Goal: Check status: Check status

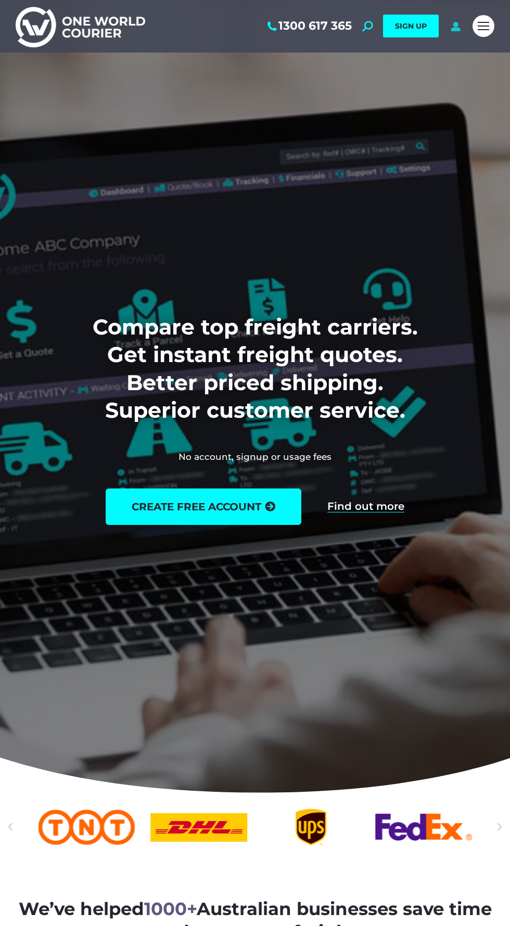
click at [454, 26] on icon at bounding box center [455, 26] width 13 height 10
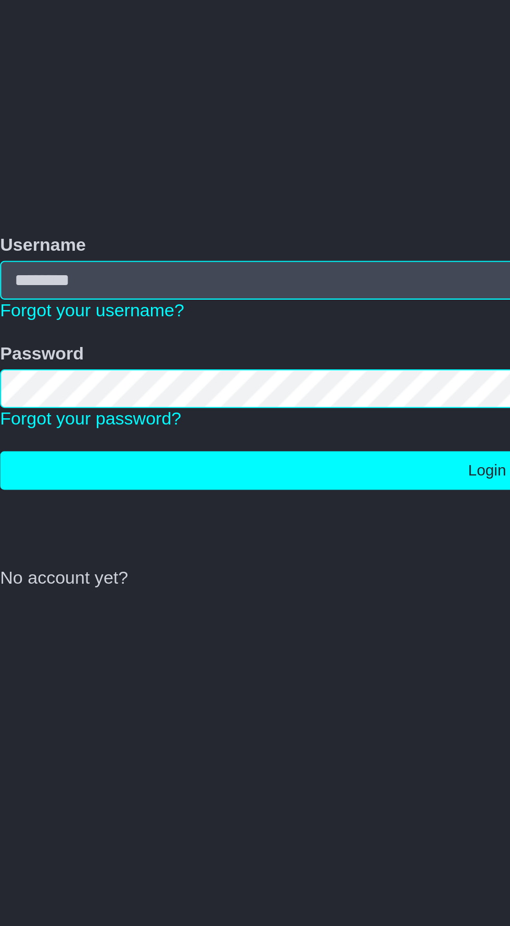
click at [174, 509] on input "Username" at bounding box center [255, 506] width 458 height 18
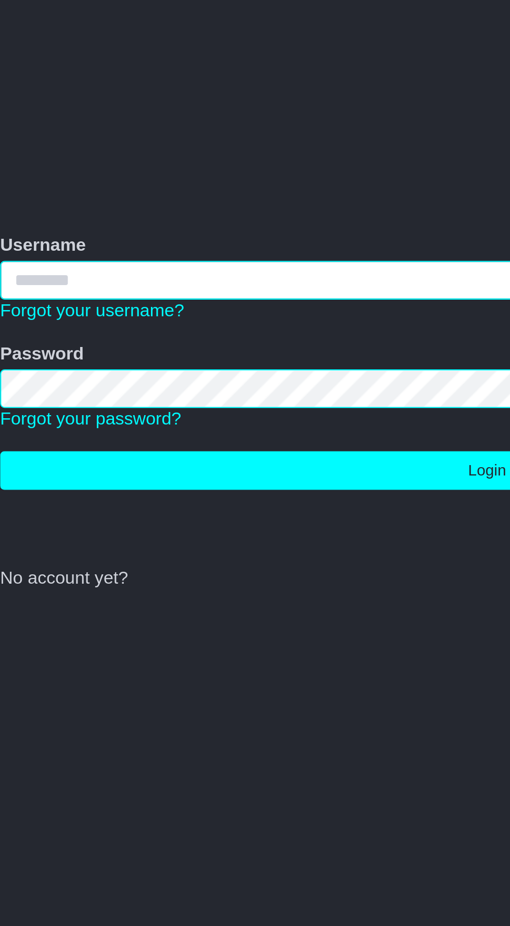
type input "**********"
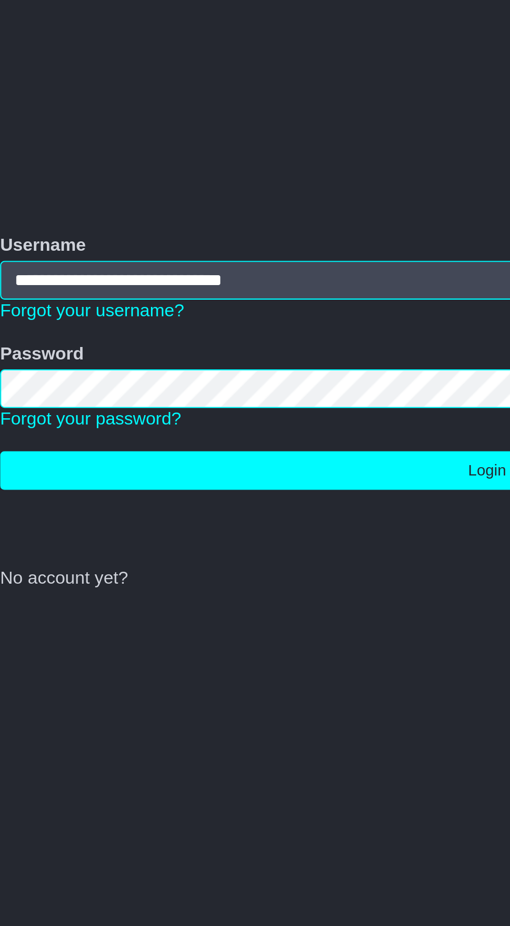
click at [26, 586] on button "Login" at bounding box center [255, 595] width 458 height 18
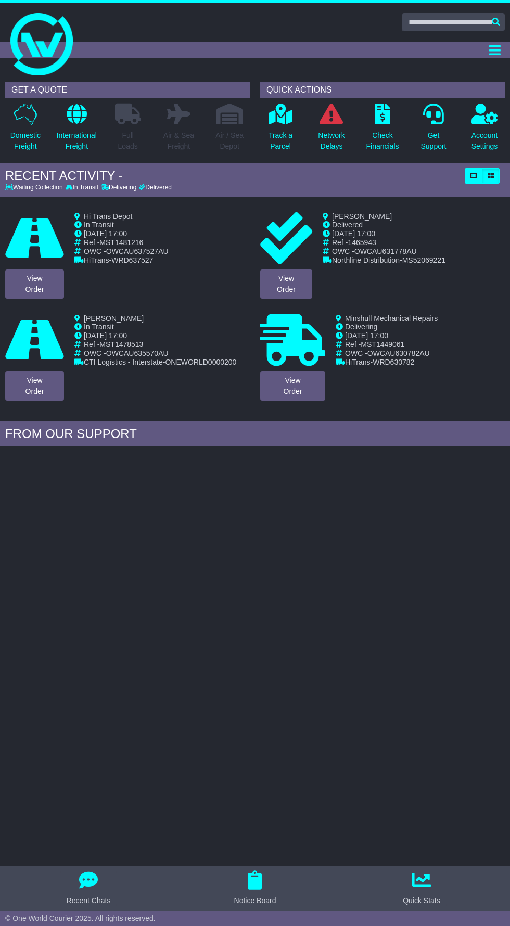
click at [484, 82] on div "QUICK ACTIONS" at bounding box center [382, 90] width 244 height 16
click at [497, 50] on icon "Toggle navigation" at bounding box center [494, 50] width 11 height 13
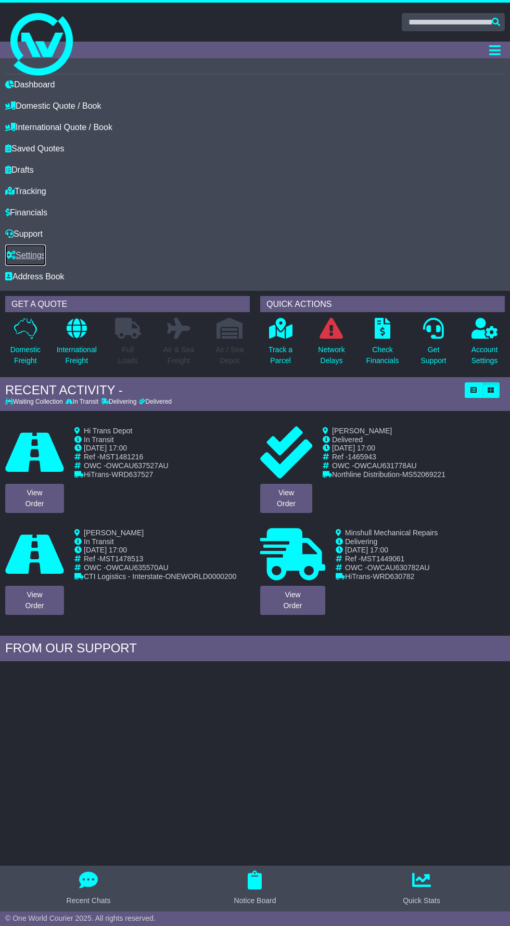
click at [46, 254] on link "Settings" at bounding box center [25, 254] width 41 height 21
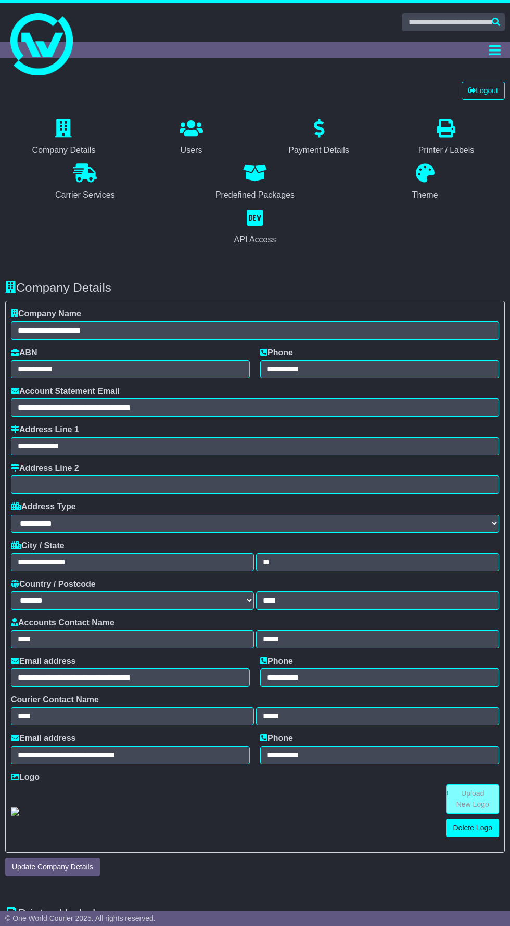
select select "**********"
select select "**"
click at [484, 90] on link "Logout" at bounding box center [482, 91] width 43 height 18
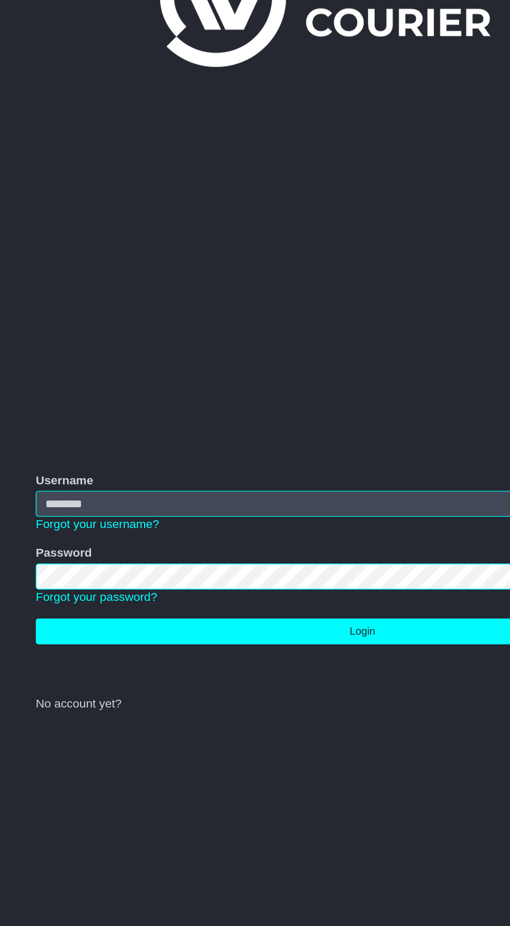
click at [118, 504] on input "Username" at bounding box center [255, 506] width 458 height 18
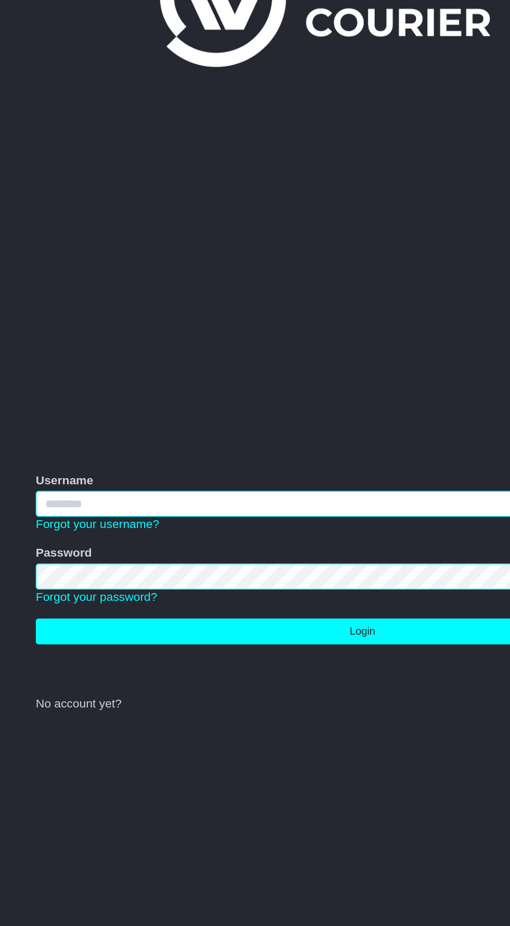
type input "**********"
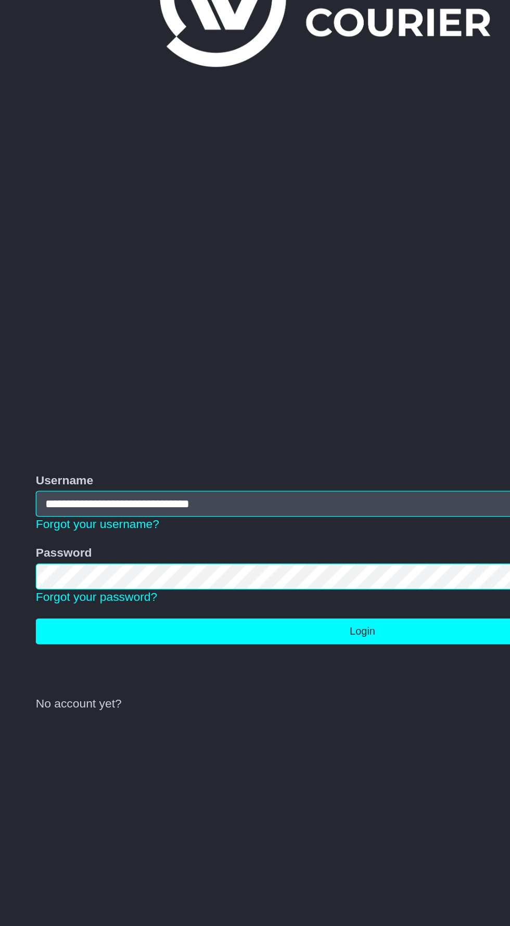
click at [26, 586] on button "Login" at bounding box center [255, 595] width 458 height 18
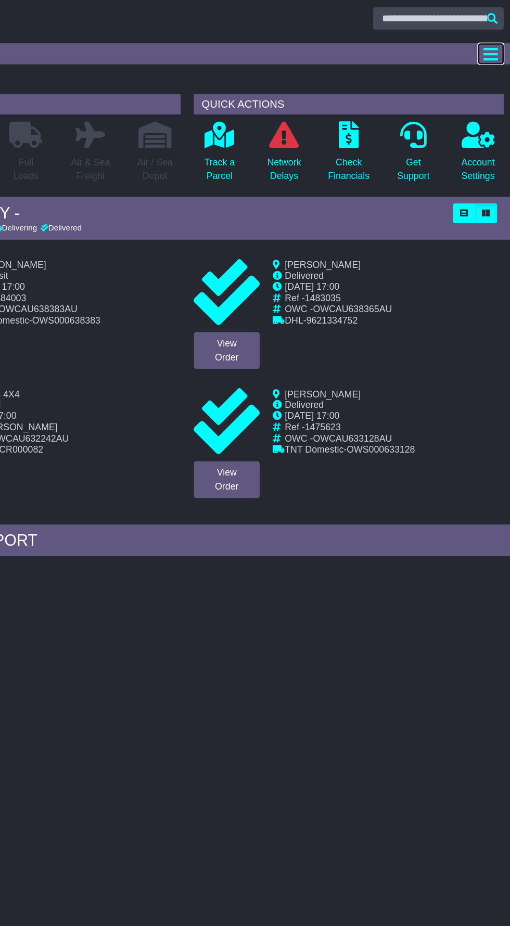
click at [489, 51] on icon "Toggle navigation" at bounding box center [494, 50] width 11 height 13
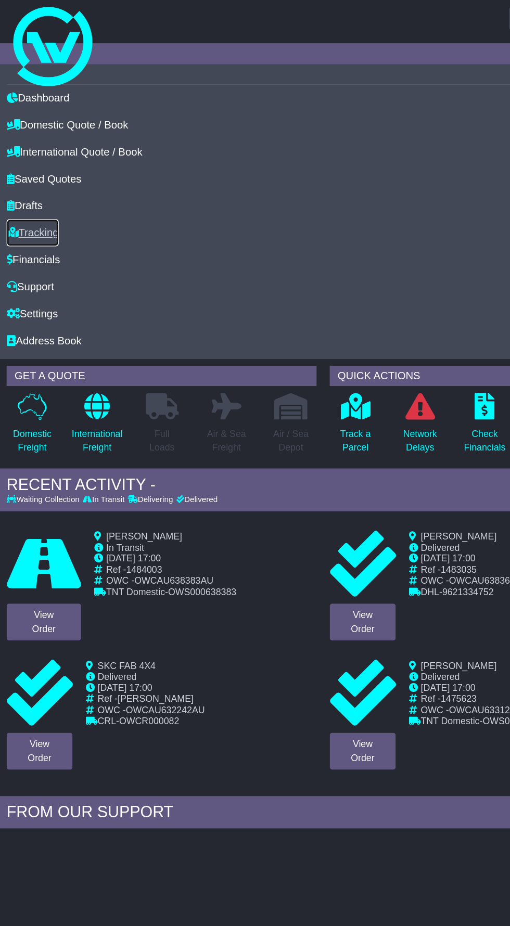
click at [42, 190] on link "Tracking" at bounding box center [25, 190] width 41 height 21
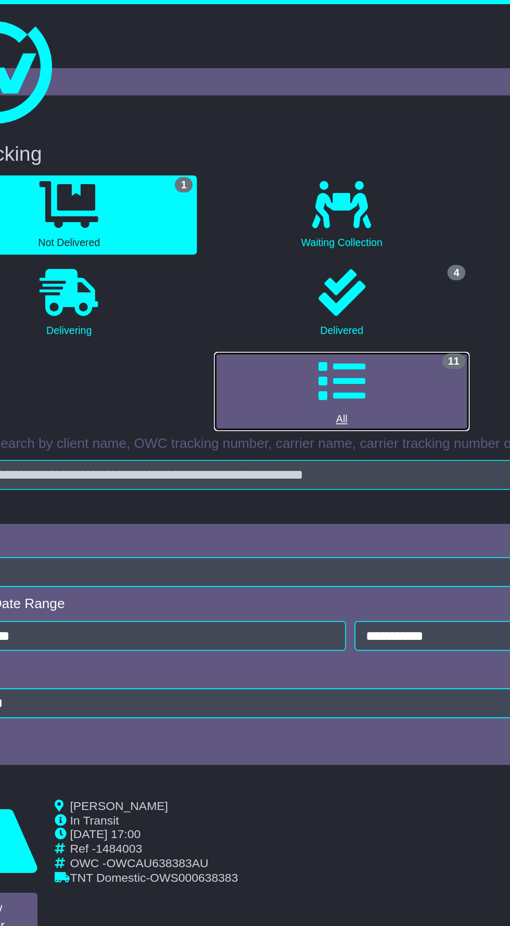
click at [247, 232] on icon at bounding box center [249, 232] width 29 height 29
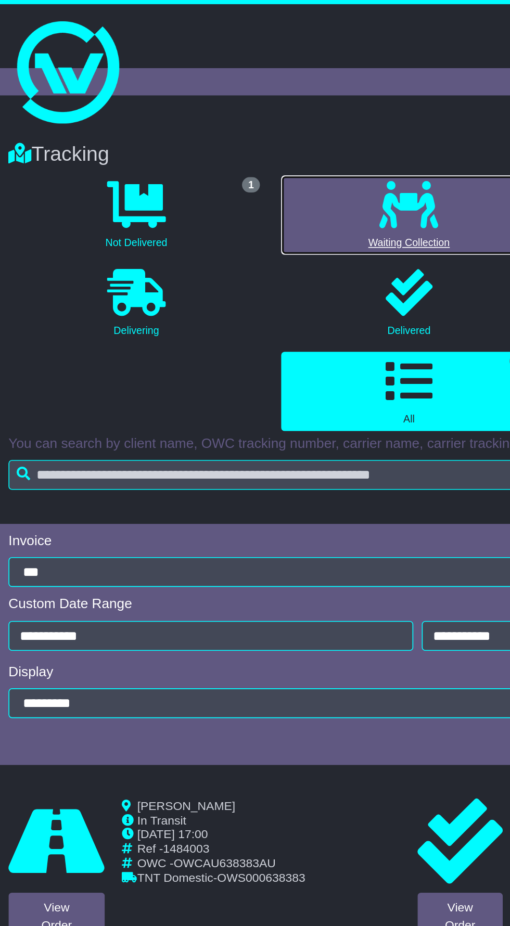
click at [252, 125] on icon at bounding box center [249, 125] width 36 height 29
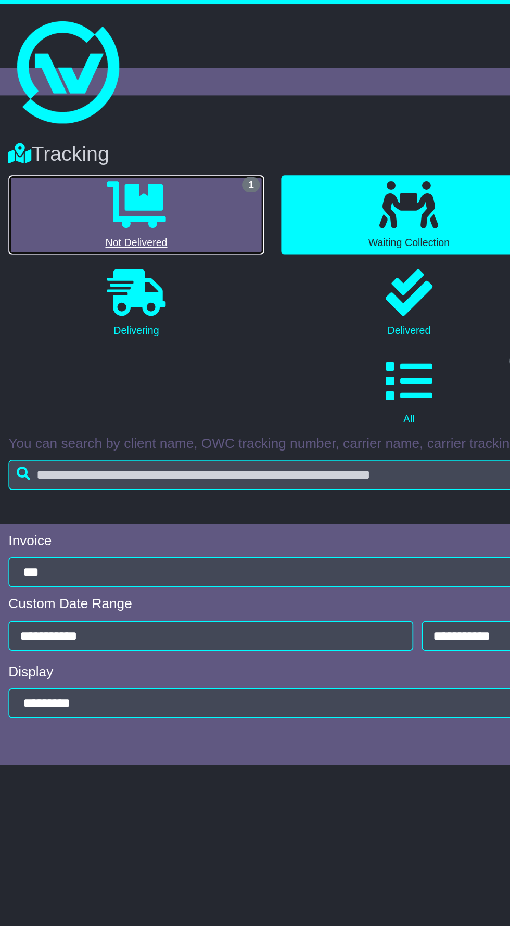
click at [100, 129] on icon at bounding box center [84, 125] width 36 height 29
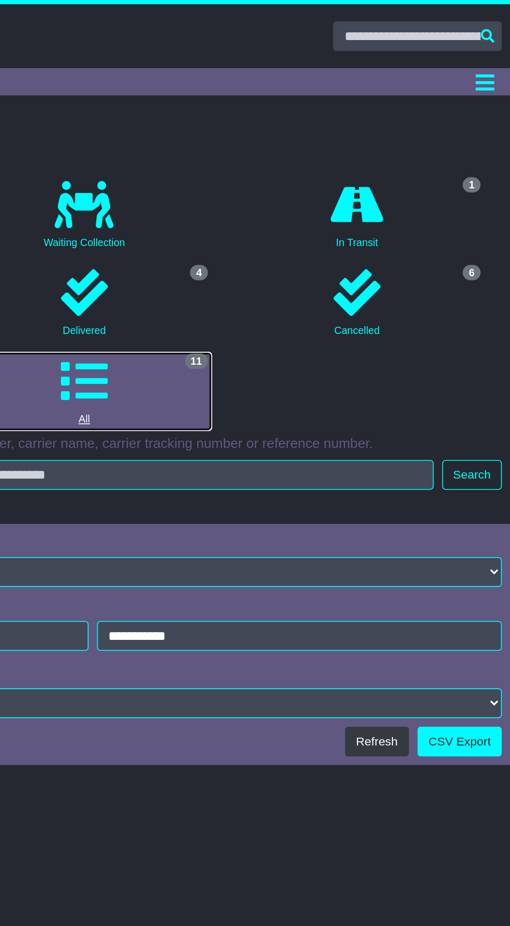
click at [260, 235] on icon at bounding box center [249, 232] width 29 height 29
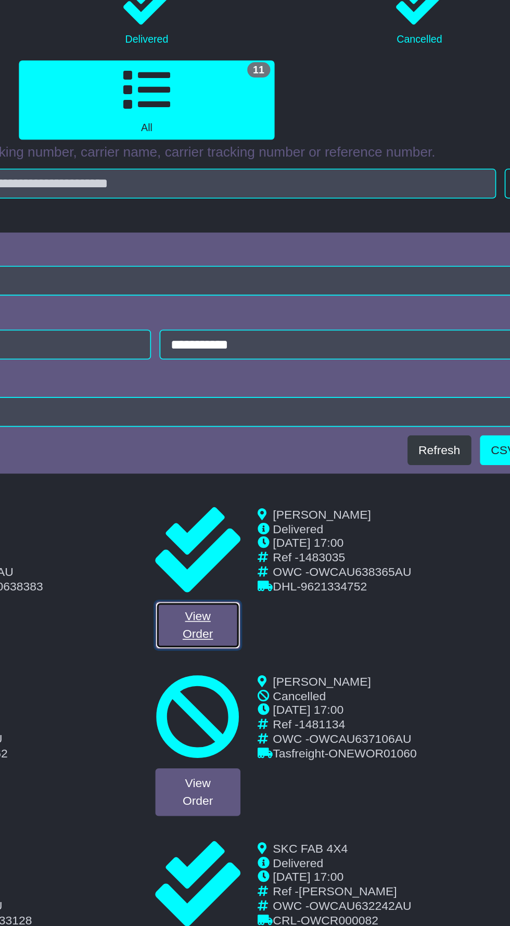
click at [285, 558] on link "View Order" at bounding box center [281, 559] width 52 height 29
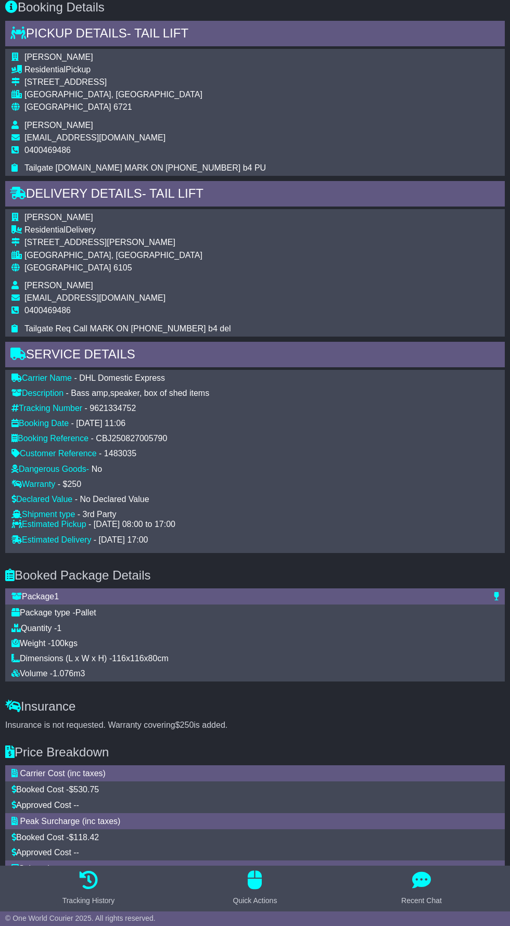
scroll to position [488, 0]
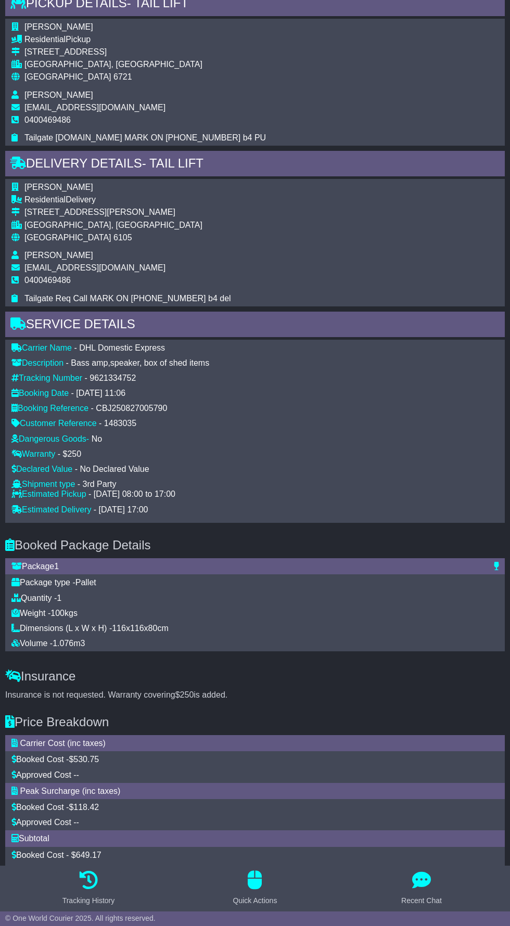
click at [78, 866] on div "Approved Cost - $ 0.00" at bounding box center [254, 870] width 487 height 10
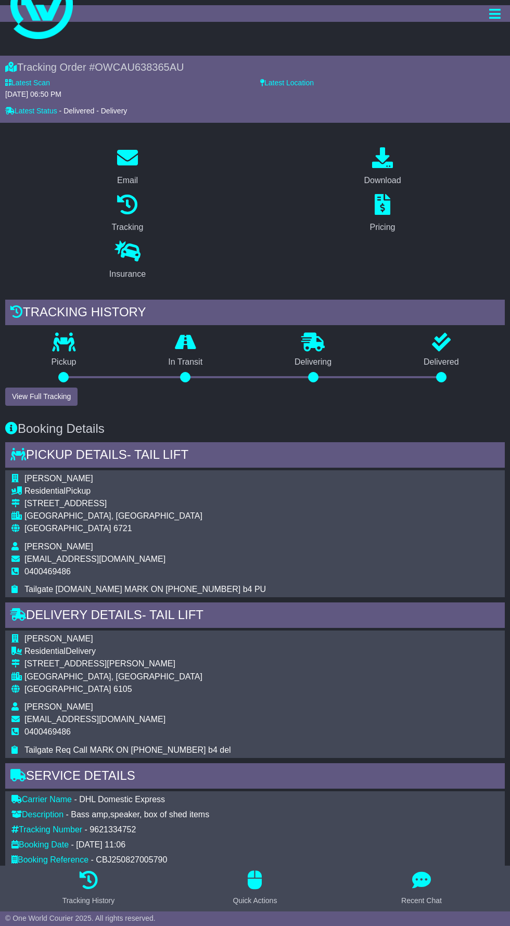
scroll to position [0, 0]
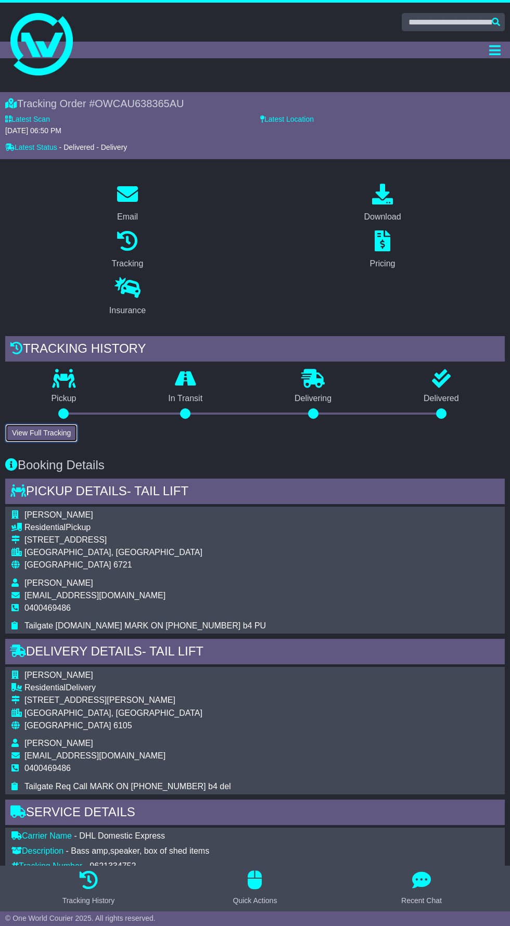
click at [31, 435] on button "View Full Tracking" at bounding box center [41, 433] width 72 height 18
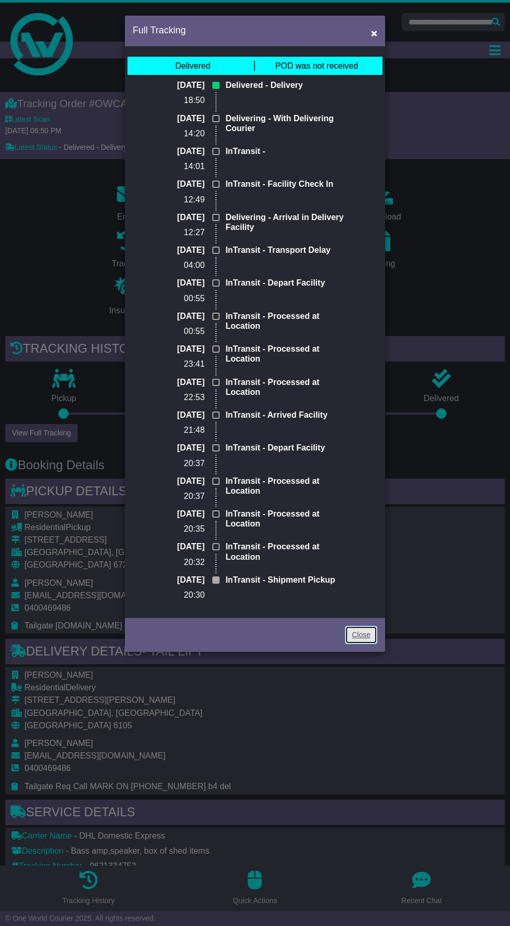
click at [351, 638] on link "Close" at bounding box center [361, 635] width 32 height 18
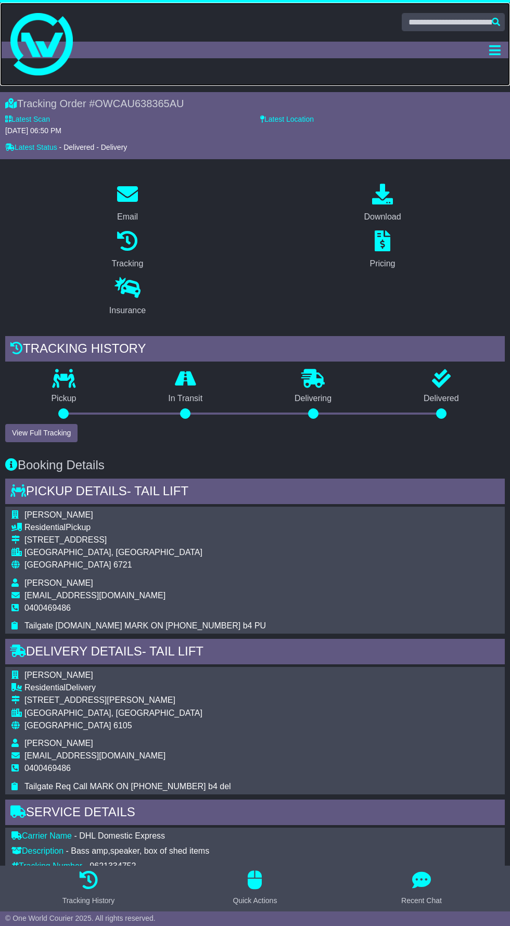
click at [488, 60] on link at bounding box center [255, 44] width 510 height 83
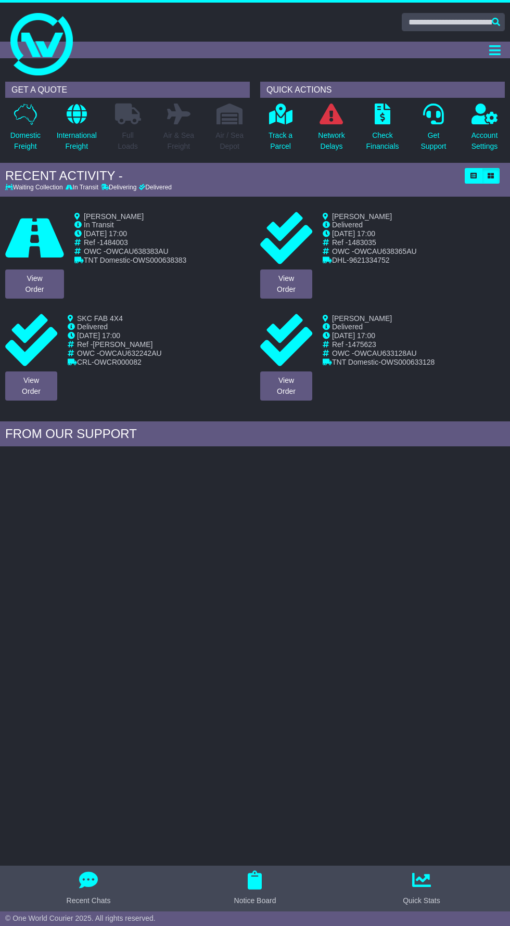
click at [483, 49] on div "Dashboard Quote/Book Domestic International Saved Quotes Drafts Domestic Quote …" at bounding box center [255, 50] width 510 height 17
click at [286, 135] on p "Track a Parcel" at bounding box center [280, 141] width 24 height 22
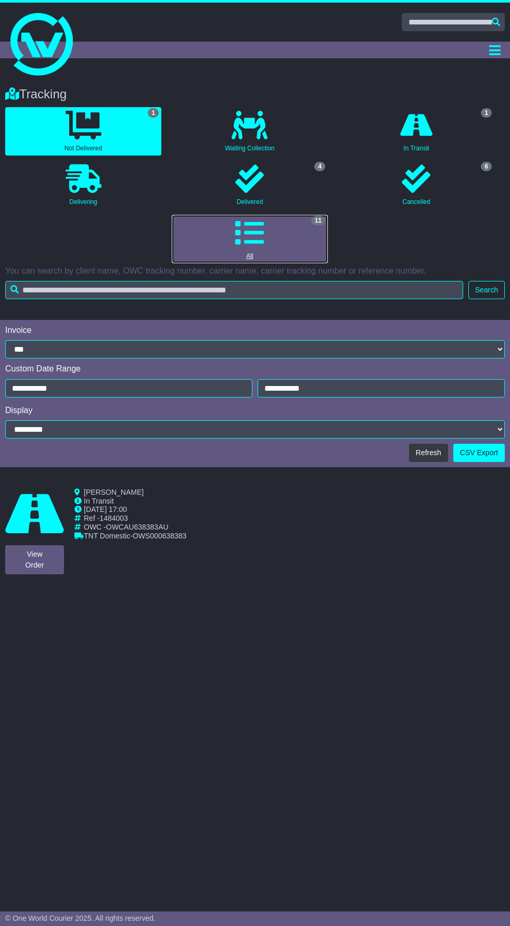
click at [243, 232] on icon at bounding box center [249, 232] width 29 height 29
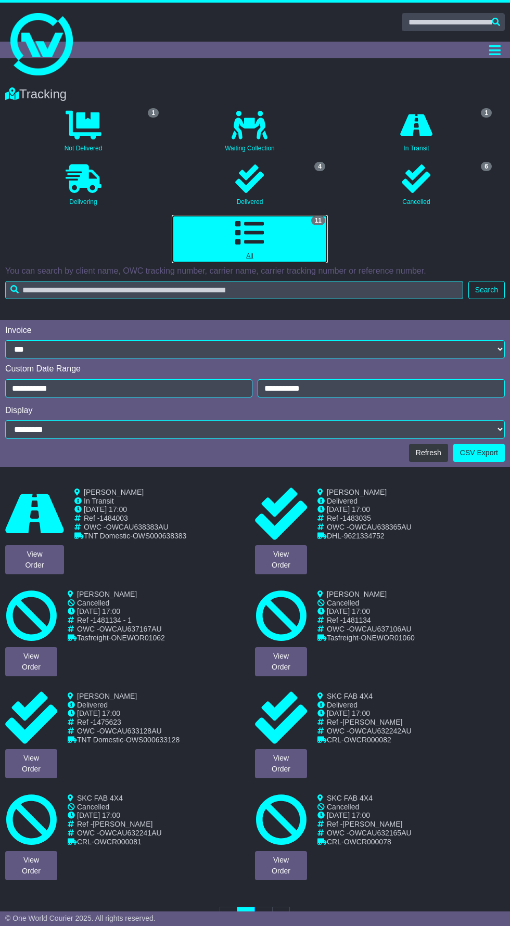
scroll to position [12, 0]
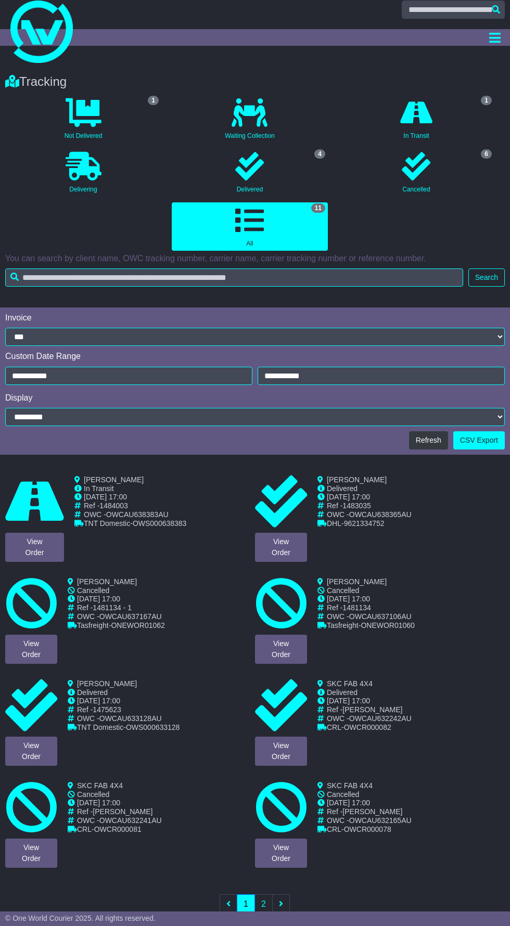
click at [49, 512] on icon at bounding box center [34, 501] width 59 height 52
click at [290, 552] on link "View Order" at bounding box center [281, 547] width 52 height 29
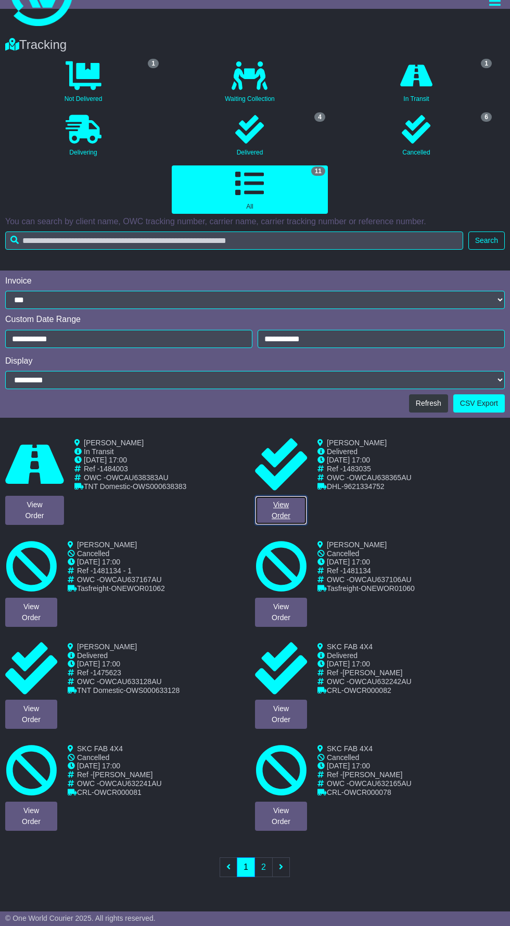
scroll to position [80, 0]
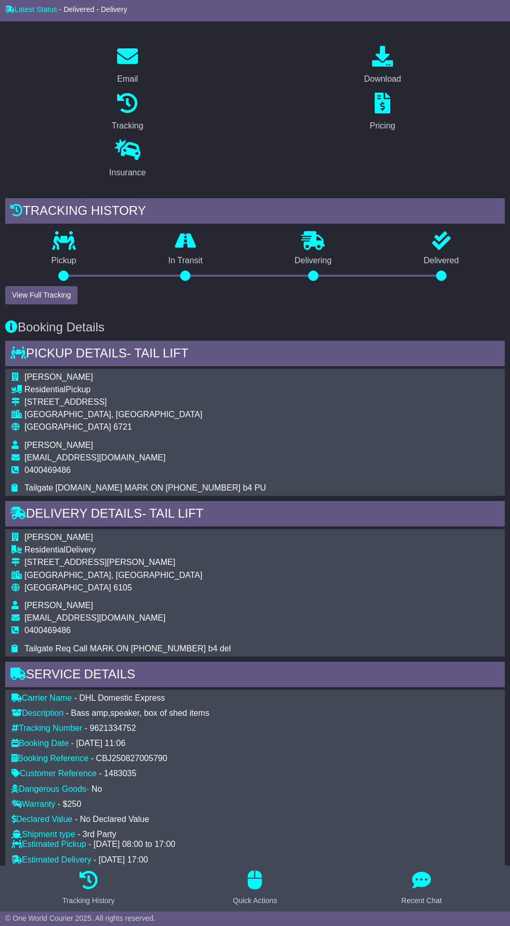
scroll to position [159, 0]
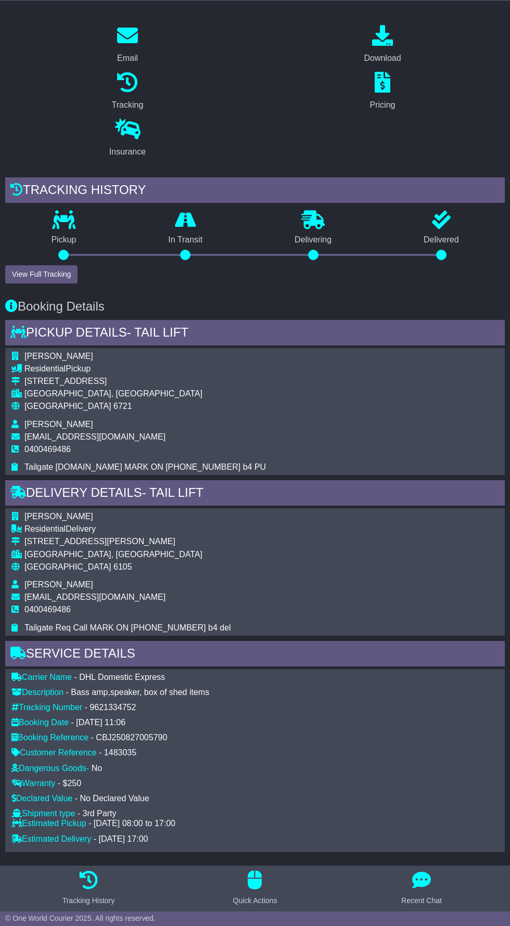
click at [479, 315] on div "Booking Details Pickup Details - Tail Lift [PERSON_NAME] Residential Pickup [ST…" at bounding box center [255, 567] width 510 height 567
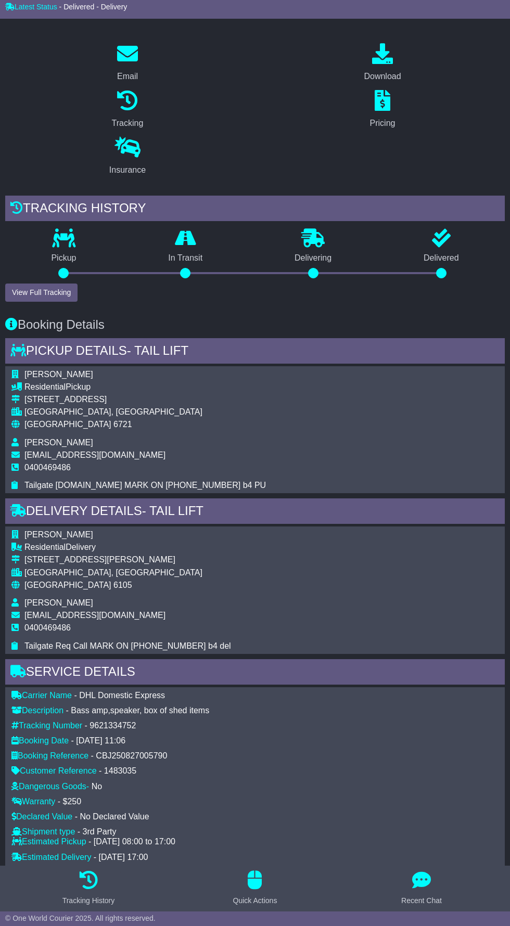
scroll to position [0, 0]
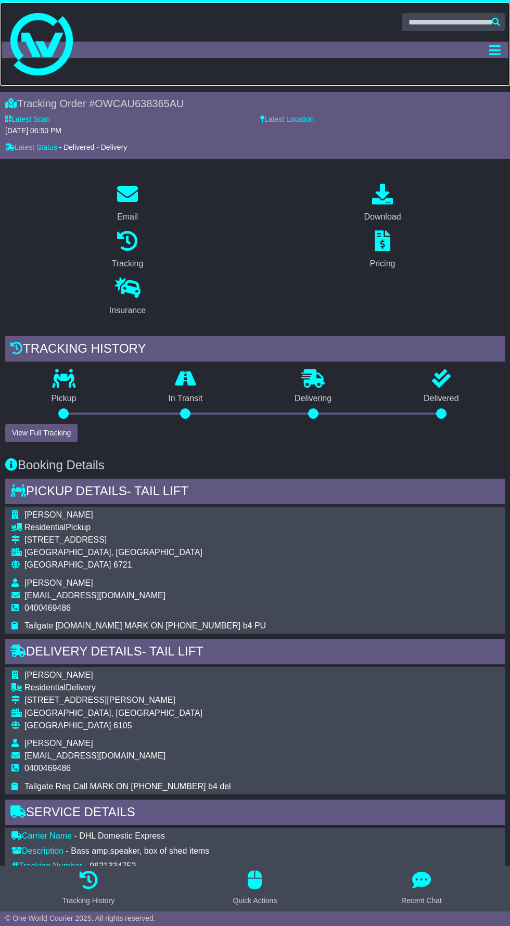
click at [483, 58] on link at bounding box center [255, 44] width 510 height 83
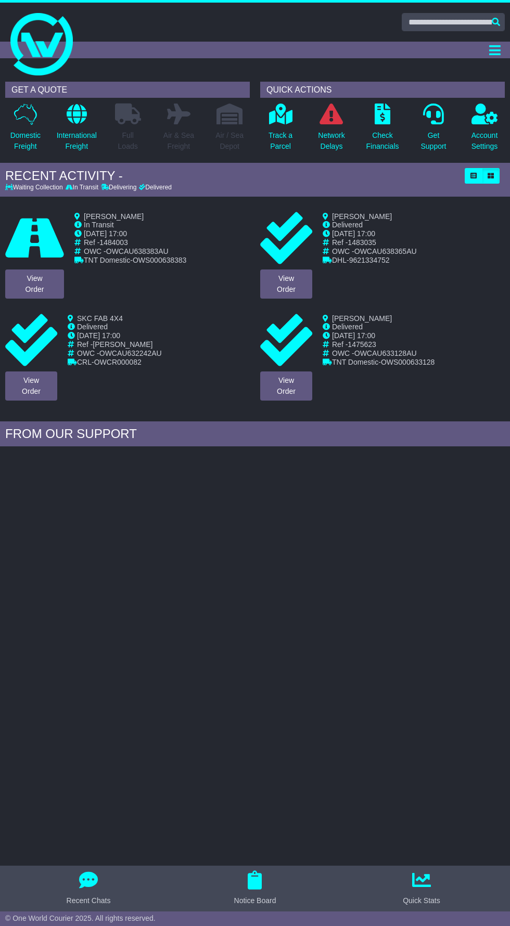
click at [483, 53] on div "Dashboard Quote/Book Domestic International Saved Quotes Drafts Domestic Quote …" at bounding box center [255, 50] width 510 height 17
click at [482, 52] on div "Dashboard Quote/Book Domestic International Saved Quotes Drafts Domestic Quote …" at bounding box center [255, 50] width 510 height 17
click at [480, 54] on div "Dashboard Quote/Book Domestic International Saved Quotes Drafts Domestic Quote …" at bounding box center [255, 50] width 510 height 17
click at [480, 55] on div "Dashboard Quote/Book Domestic International Saved Quotes Drafts Domestic Quote …" at bounding box center [255, 50] width 510 height 17
click at [481, 56] on div "Dashboard Quote/Book Domestic International Saved Quotes Drafts Domestic Quote …" at bounding box center [255, 50] width 510 height 17
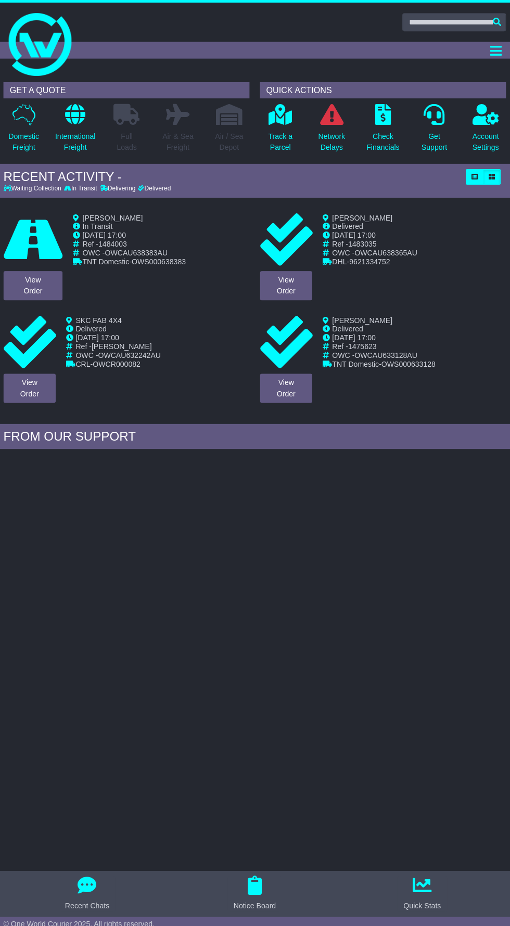
click at [481, 53] on div "Dashboard Quote/Book Domestic International Saved Quotes Drafts Domestic Quote …" at bounding box center [255, 50] width 510 height 17
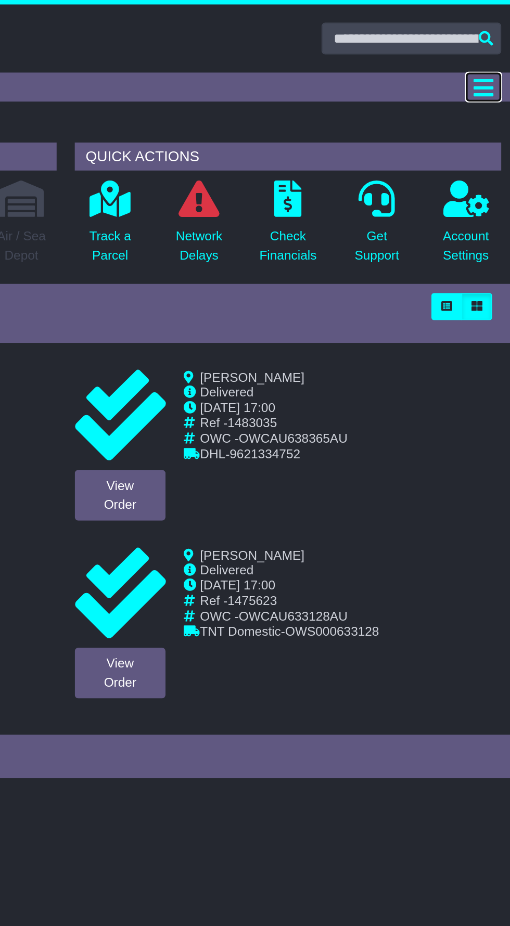
click at [492, 57] on button "Toggle navigation" at bounding box center [494, 50] width 20 height 17
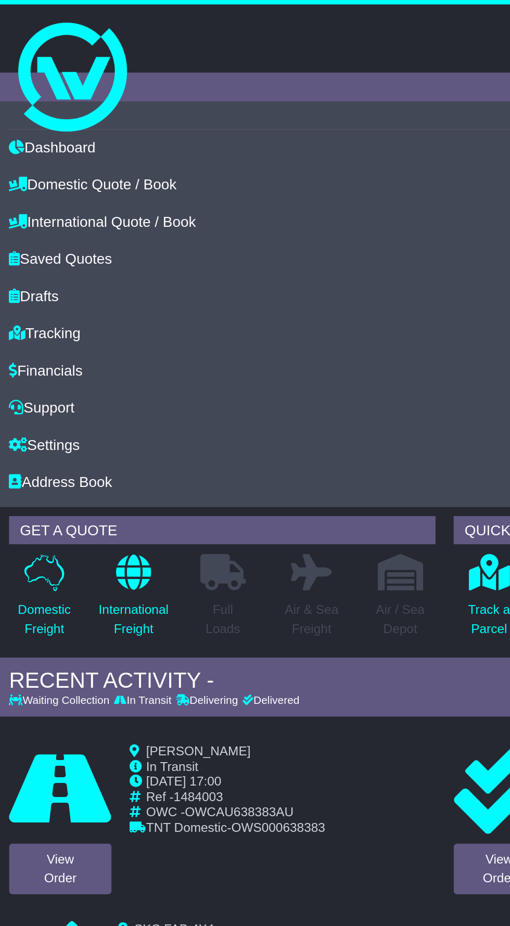
click at [60, 252] on li "Settings" at bounding box center [254, 254] width 499 height 21
click at [30, 257] on link "Settings" at bounding box center [25, 254] width 41 height 21
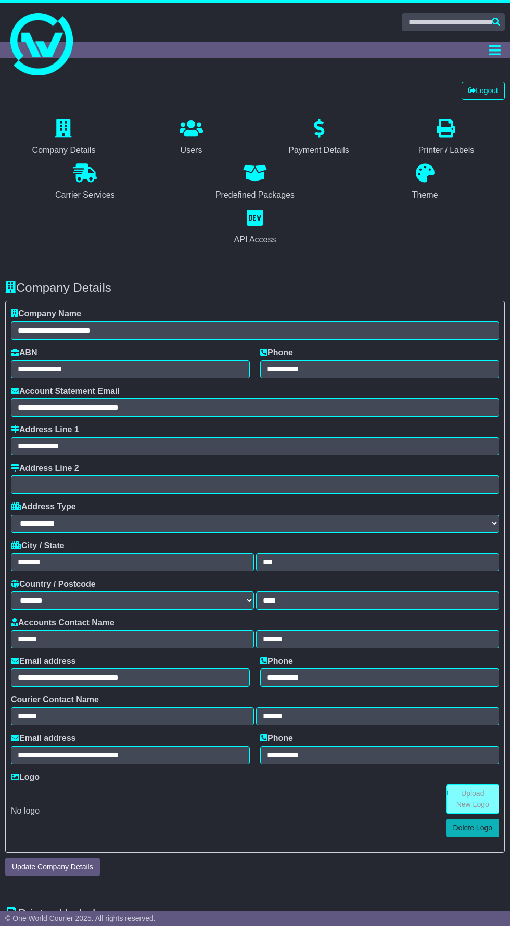
select select "**********"
select select "**"
click at [481, 54] on div "Dashboard Quote/Book Domestic International Saved Quotes Drafts Domestic Quote …" at bounding box center [255, 50] width 510 height 17
click at [490, 42] on button "Toggle navigation" at bounding box center [494, 50] width 20 height 17
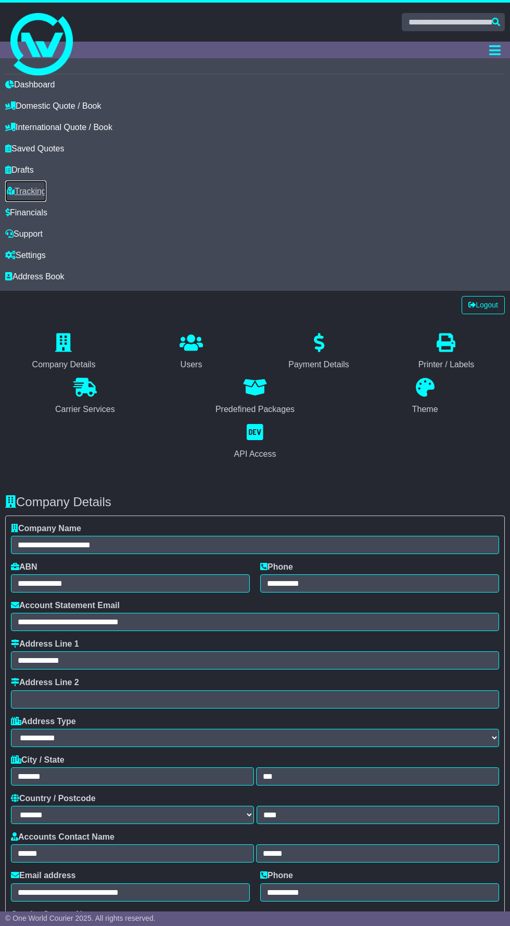
click at [45, 194] on link "Tracking" at bounding box center [25, 190] width 41 height 21
